Goal: Task Accomplishment & Management: Manage account settings

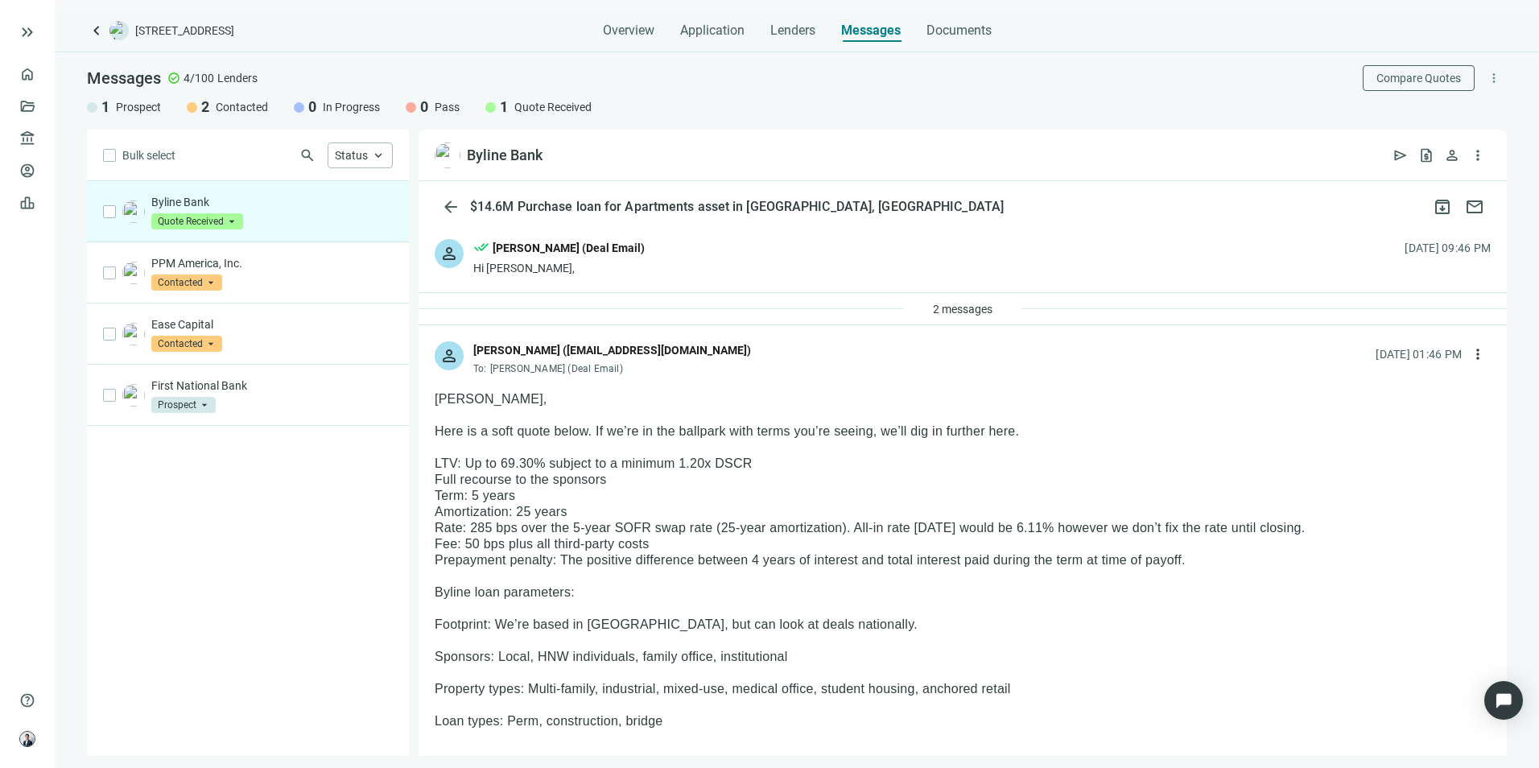
scroll to position [161, 0]
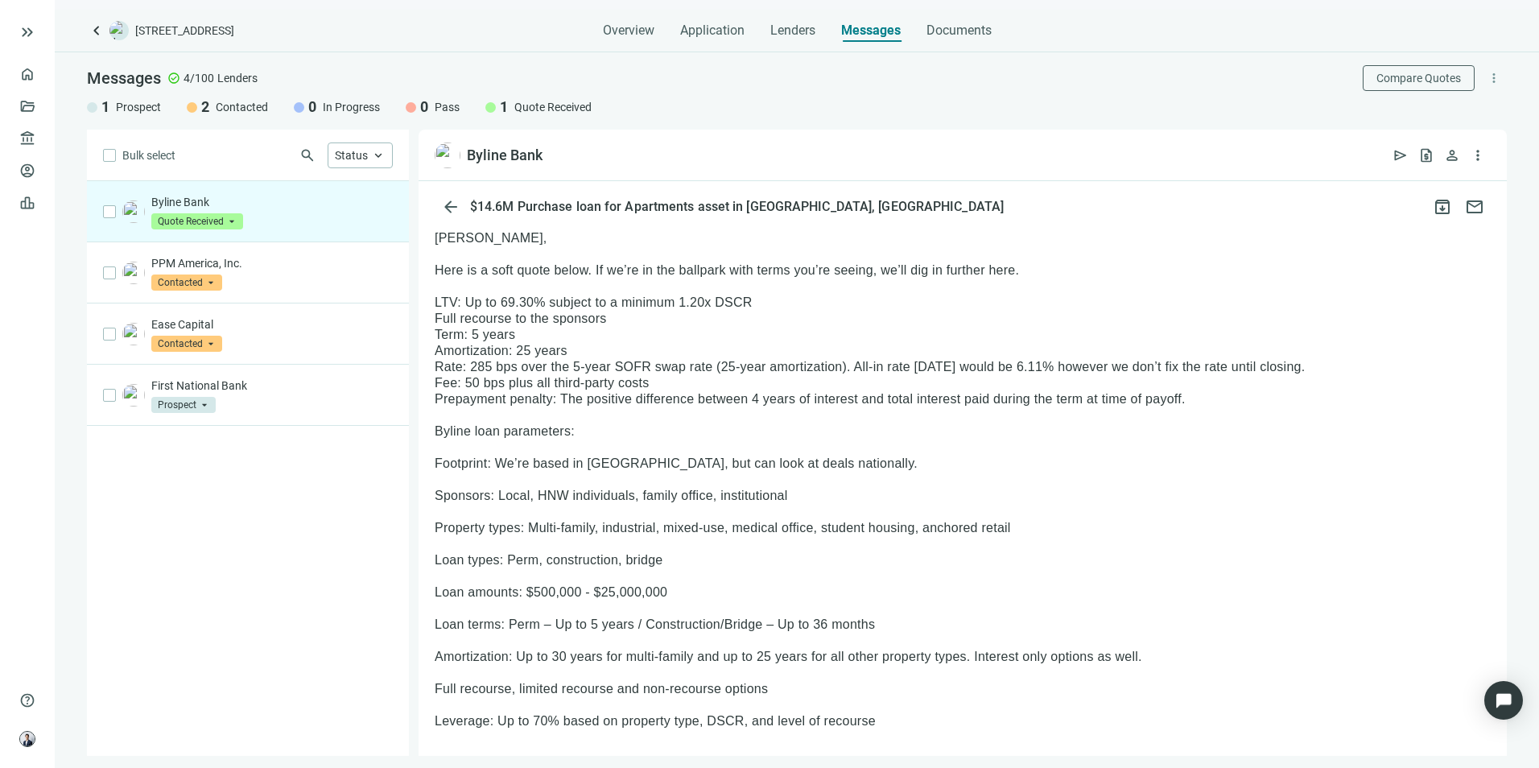
click at [93, 27] on span "keyboard_arrow_left" at bounding box center [96, 30] width 19 height 19
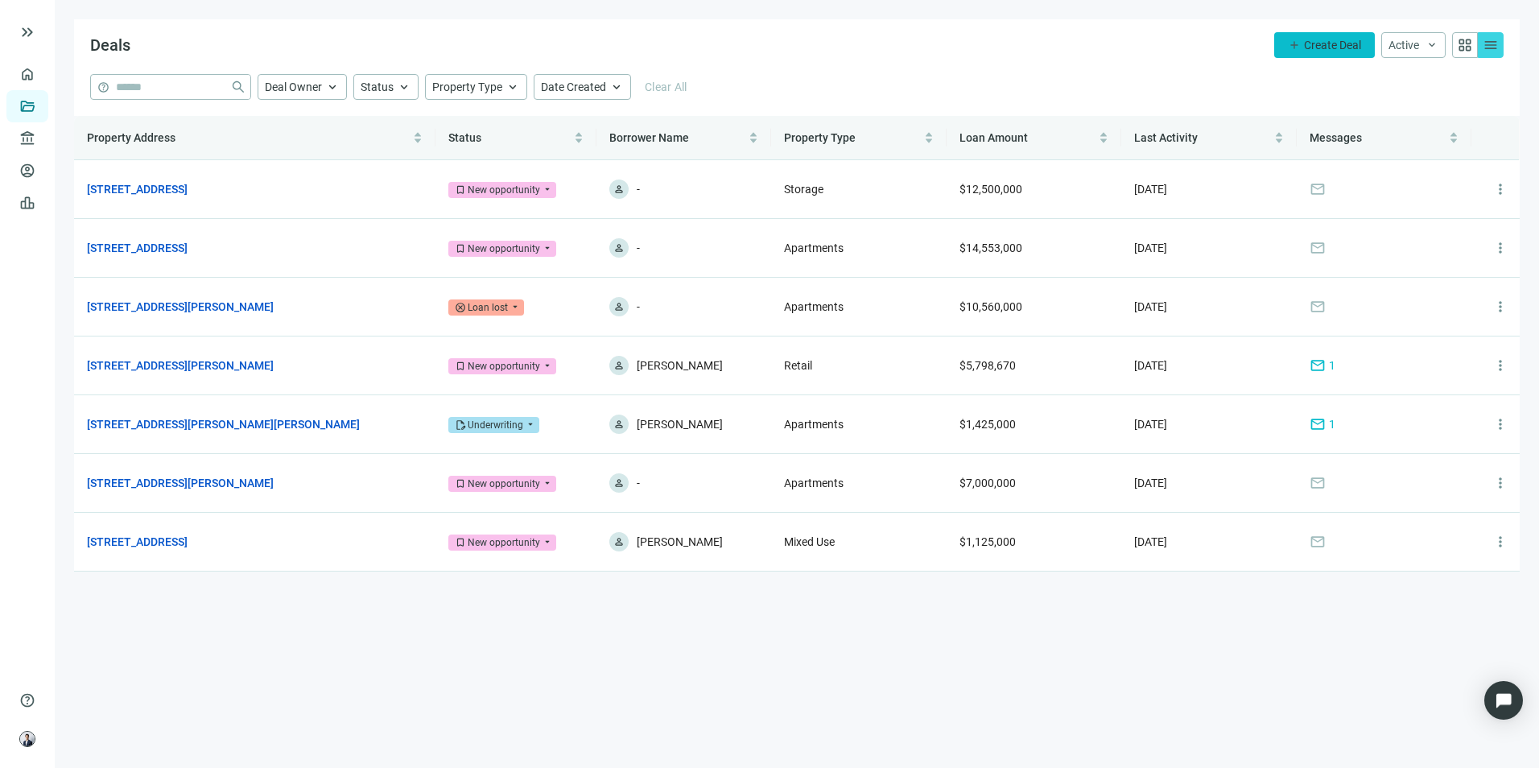
click at [1305, 43] on span "Create Deal" at bounding box center [1332, 45] width 57 height 13
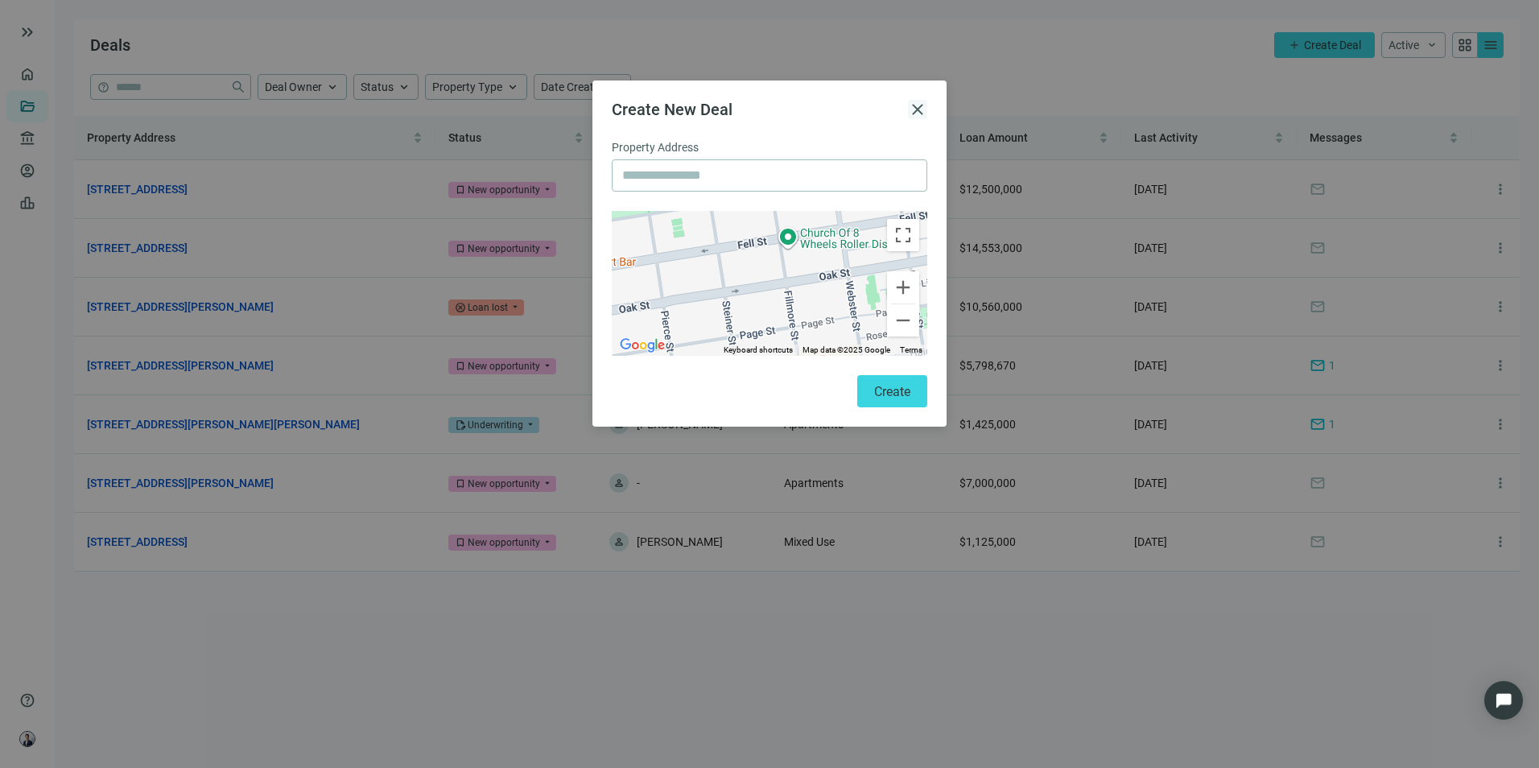
click at [911, 103] on span "close" at bounding box center [917, 109] width 19 height 19
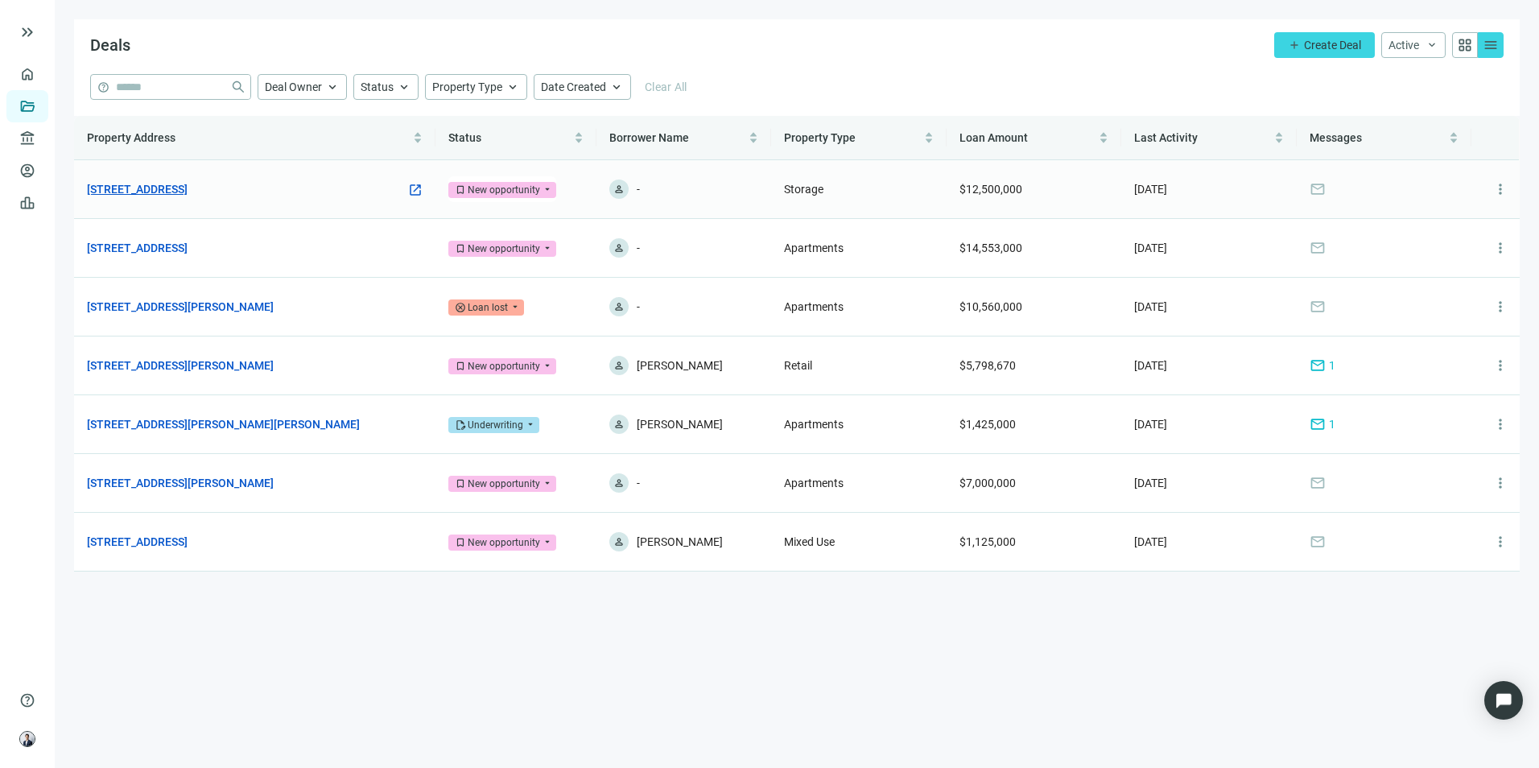
click at [187, 193] on link "[STREET_ADDRESS]" at bounding box center [137, 189] width 101 height 18
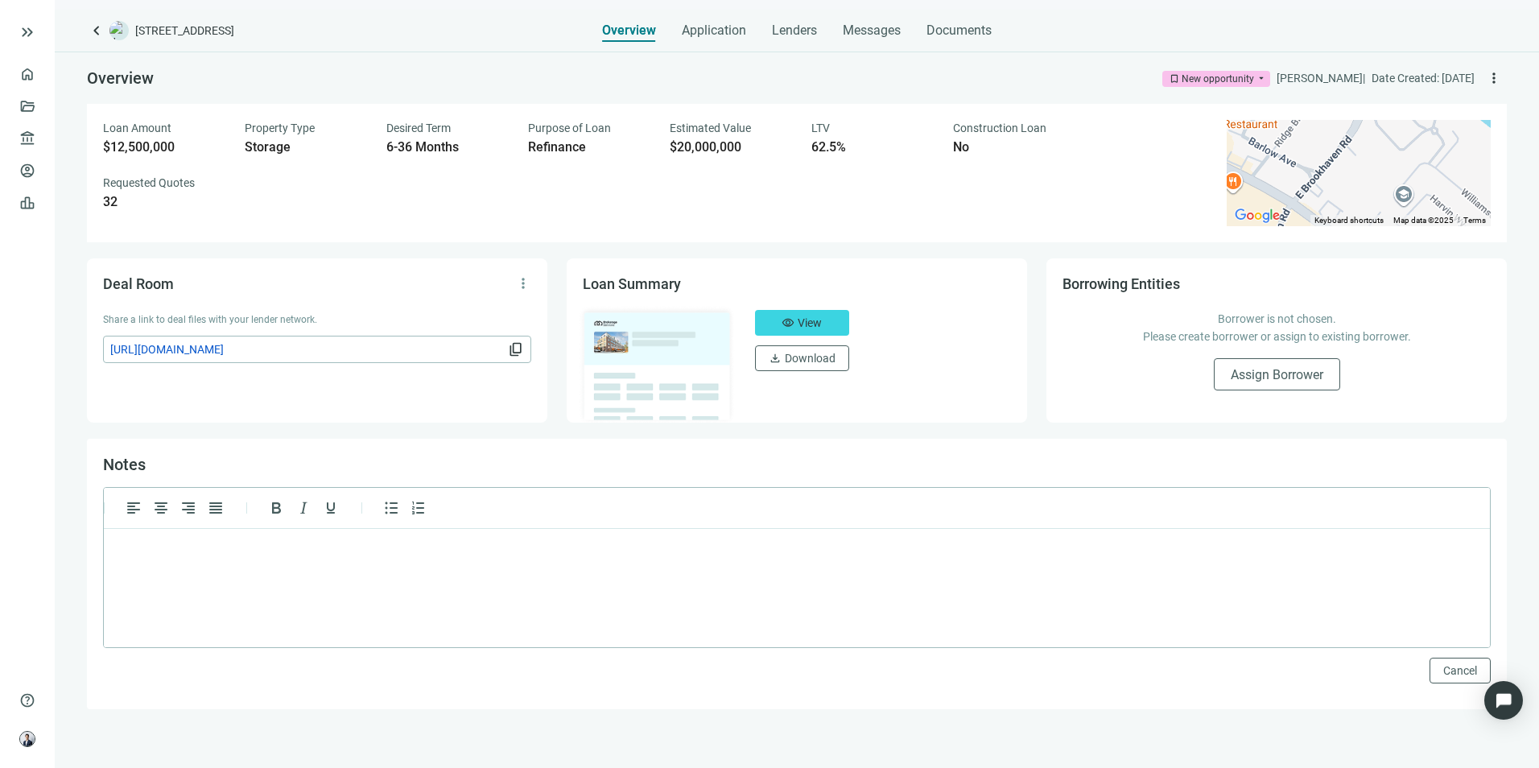
click at [266, 431] on div "Overview bookmark New opportunity arrow_drop_down [PERSON_NAME] | Date Created:…" at bounding box center [797, 380] width 1484 height 657
